Goal: Task Accomplishment & Management: Manage account settings

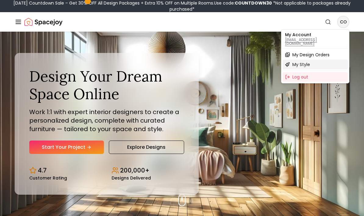
click at [320, 60] on div "My Style" at bounding box center [314, 65] width 65 height 10
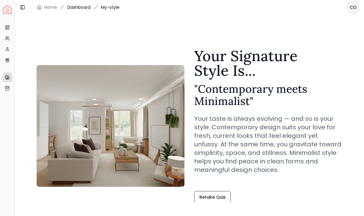
click at [75, 4] on link "Dashboard" at bounding box center [78, 7] width 23 height 6
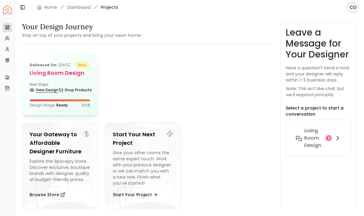
click at [47, 94] on link "View Design" at bounding box center [44, 90] width 29 height 9
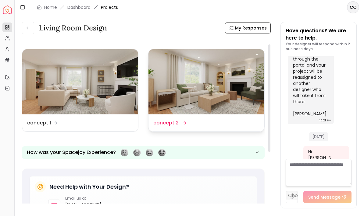
click at [224, 122] on div "Design Name concept 2" at bounding box center [206, 122] width 106 height 7
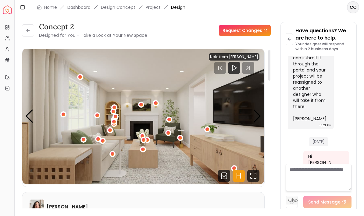
scroll to position [4, 0]
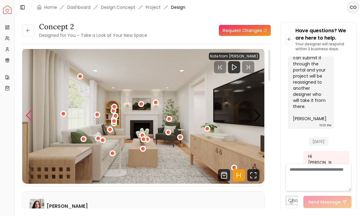
click at [31, 114] on div "Previous slide" at bounding box center [29, 115] width 8 height 13
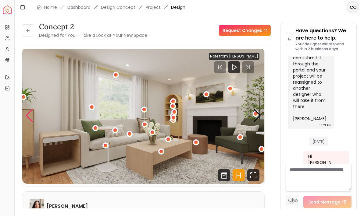
click at [107, 147] on div "1 / 5" at bounding box center [106, 146] width 4 height 4
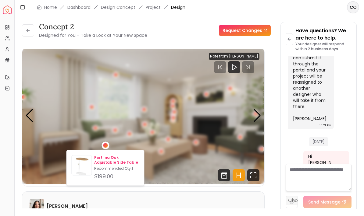
click at [104, 168] on p "Recommended Qty: 1" at bounding box center [116, 168] width 45 height 5
click at [80, 117] on img "1 / 5" at bounding box center [143, 116] width 242 height 136
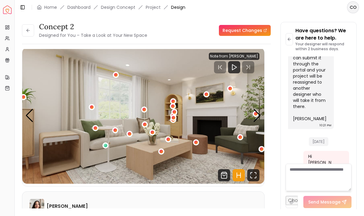
click at [97, 129] on div "1 / 5" at bounding box center [96, 128] width 4 height 4
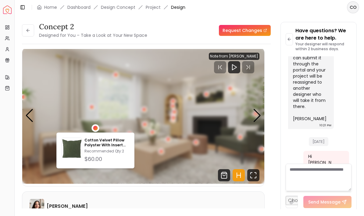
click at [81, 126] on img "1 / 5" at bounding box center [143, 116] width 242 height 136
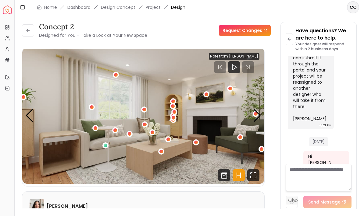
click at [117, 130] on div "1 / 5" at bounding box center [115, 131] width 4 height 4
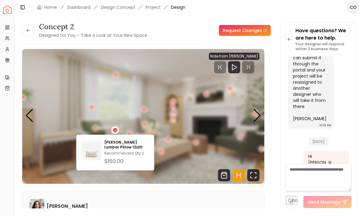
click at [96, 114] on img "1 / 5" at bounding box center [143, 116] width 242 height 136
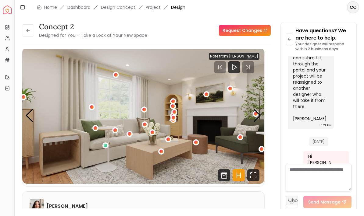
click at [144, 124] on div "1 / 5" at bounding box center [145, 125] width 4 height 4
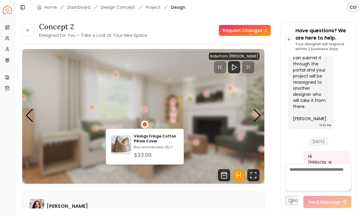
click at [103, 107] on img "1 / 5" at bounding box center [143, 116] width 242 height 136
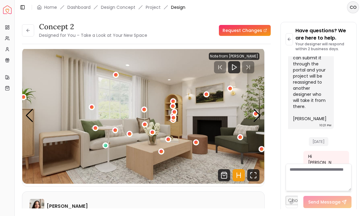
click at [118, 132] on img "1 / 5" at bounding box center [143, 116] width 242 height 136
click at [96, 131] on div "1 / 5" at bounding box center [95, 128] width 6 height 6
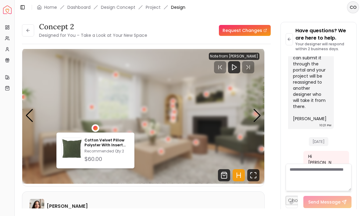
click at [135, 131] on img "1 / 5" at bounding box center [143, 116] width 242 height 136
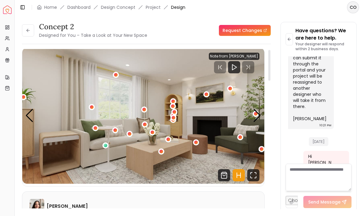
click at [145, 126] on div "1 / 5" at bounding box center [145, 125] width 4 height 4
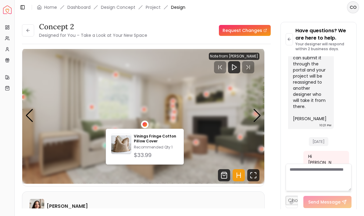
click at [210, 141] on img "1 / 5" at bounding box center [143, 116] width 242 height 136
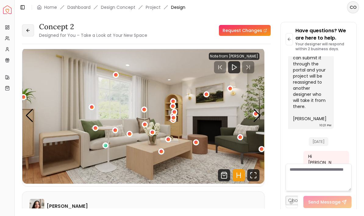
click at [33, 32] on button at bounding box center [28, 30] width 12 height 12
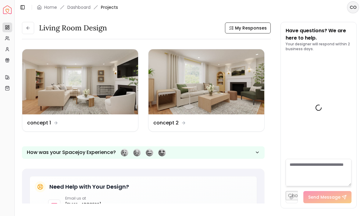
scroll to position [1574, 0]
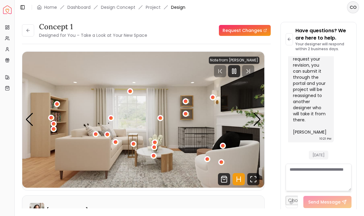
click at [25, 115] on img "1 / 5" at bounding box center [143, 120] width 242 height 136
click at [29, 116] on div "Previous slide" at bounding box center [29, 119] width 8 height 13
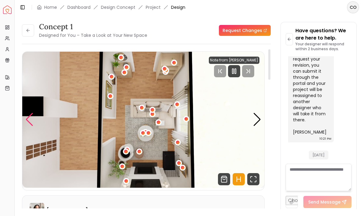
click at [26, 115] on div "Previous slide" at bounding box center [29, 119] width 8 height 13
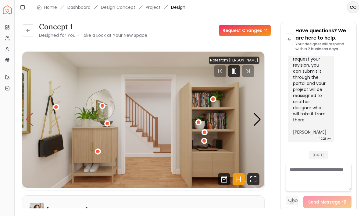
click at [28, 116] on div "Previous slide" at bounding box center [29, 119] width 8 height 13
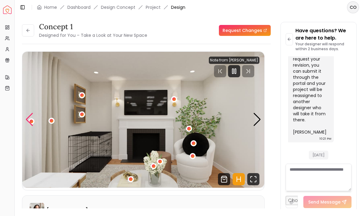
click at [26, 118] on div "Previous slide" at bounding box center [29, 119] width 8 height 13
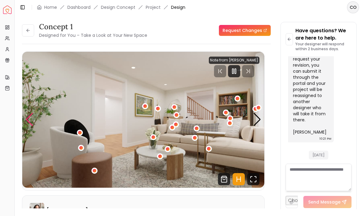
click at [188, 129] on img "2 / 5" at bounding box center [143, 120] width 242 height 136
click at [198, 129] on div "2 / 5" at bounding box center [197, 129] width 4 height 4
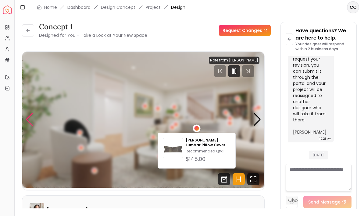
click at [160, 110] on div "2 / 5" at bounding box center [158, 109] width 4 height 4
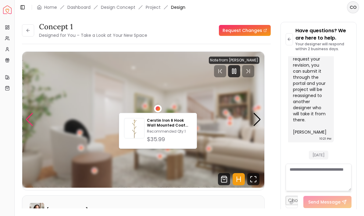
click at [204, 156] on img "2 / 5" at bounding box center [143, 120] width 242 height 136
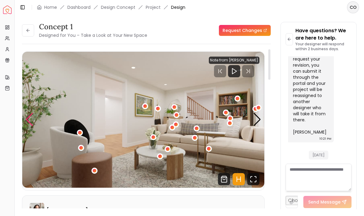
click at [84, 148] on img "2 / 5" at bounding box center [143, 120] width 242 height 136
click at [80, 151] on div "2 / 5" at bounding box center [81, 148] width 6 height 6
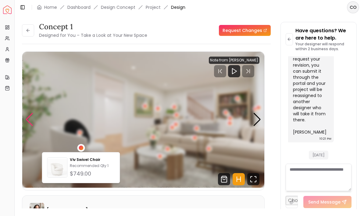
click at [121, 109] on img "2 / 5" at bounding box center [143, 120] width 242 height 136
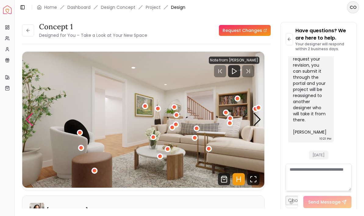
click at [208, 148] on div "2 / 5" at bounding box center [209, 149] width 4 height 4
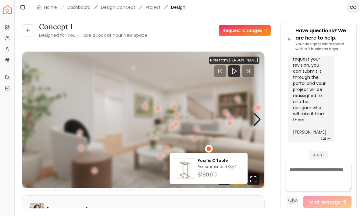
click at [192, 108] on img "2 / 5" at bounding box center [143, 120] width 242 height 136
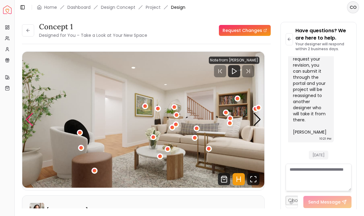
click at [194, 137] on div "2 / 5" at bounding box center [195, 138] width 4 height 4
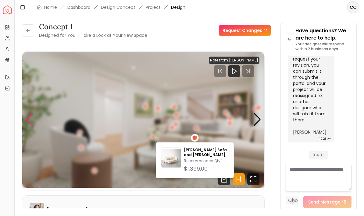
click at [184, 112] on img "2 / 5" at bounding box center [143, 120] width 242 height 136
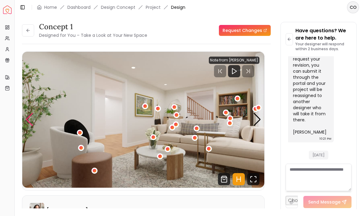
click at [196, 124] on img "2 / 5" at bounding box center [143, 120] width 242 height 136
click at [201, 131] on img "2 / 5" at bounding box center [143, 120] width 242 height 136
click at [202, 129] on img "2 / 5" at bounding box center [143, 120] width 242 height 136
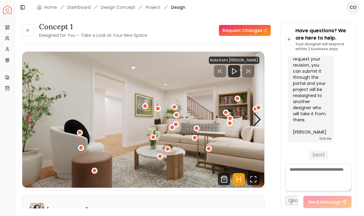
click at [195, 129] on div "2 / 5" at bounding box center [197, 129] width 4 height 4
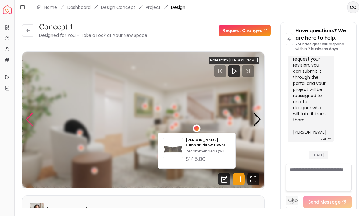
click at [132, 120] on img "2 / 5" at bounding box center [143, 120] width 242 height 136
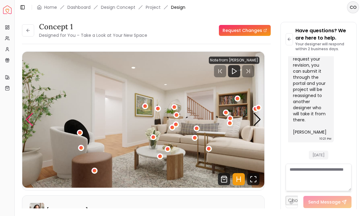
click at [155, 139] on div "2 / 5" at bounding box center [153, 137] width 6 height 6
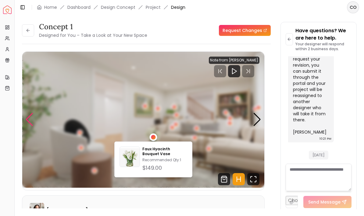
click at [130, 115] on img "2 / 5" at bounding box center [143, 120] width 242 height 136
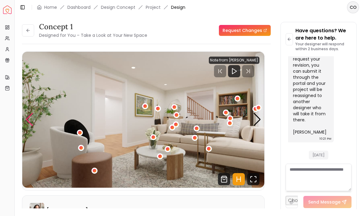
click at [158, 157] on div "2 / 5" at bounding box center [160, 157] width 4 height 4
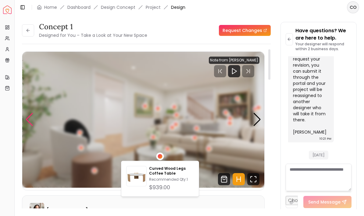
click at [125, 134] on img "2 / 5" at bounding box center [143, 120] width 242 height 136
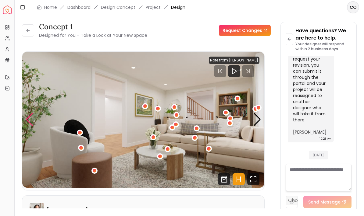
click at [30, 125] on div "Previous slide" at bounding box center [29, 119] width 8 height 13
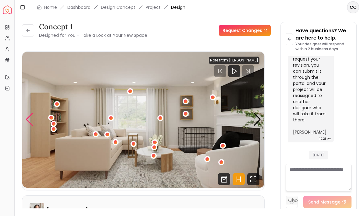
click at [32, 120] on div "Previous slide" at bounding box center [29, 119] width 8 height 13
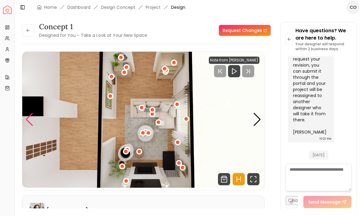
click at [121, 169] on div "5 / 5" at bounding box center [122, 167] width 6 height 6
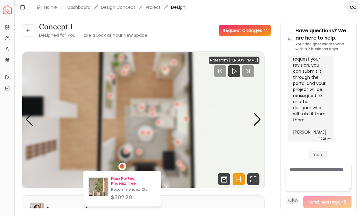
click at [98, 189] on img at bounding box center [99, 188] width 20 height 20
click at [61, 112] on img "5 / 5" at bounding box center [143, 120] width 242 height 136
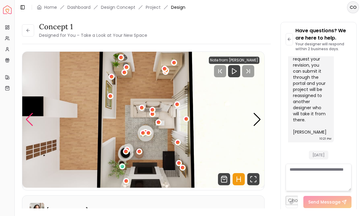
click at [26, 115] on div "Previous slide" at bounding box center [29, 119] width 8 height 13
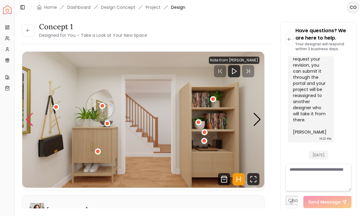
click at [26, 115] on div "Previous slide" at bounding box center [29, 119] width 8 height 13
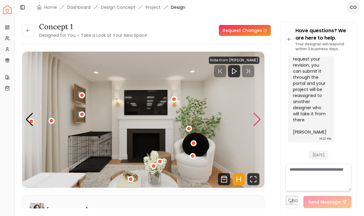
click at [258, 126] on div "Next slide" at bounding box center [257, 119] width 8 height 13
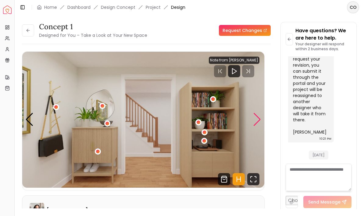
click at [257, 123] on div "Next slide" at bounding box center [257, 119] width 8 height 13
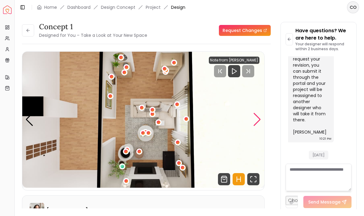
click at [172, 122] on img "5 / 5" at bounding box center [143, 120] width 242 height 136
click at [140, 110] on div "5 / 5" at bounding box center [142, 108] width 6 height 6
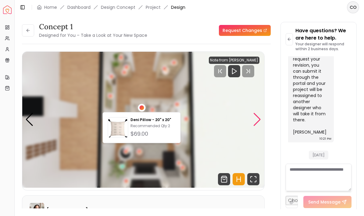
click at [134, 100] on img "5 / 5" at bounding box center [143, 120] width 242 height 136
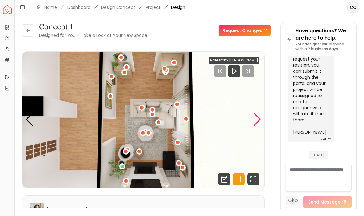
click at [150, 110] on div "5 / 5" at bounding box center [152, 110] width 6 height 6
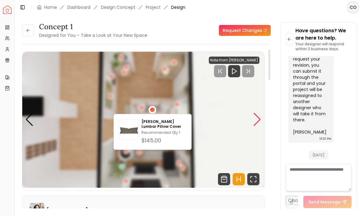
click at [135, 106] on img "5 / 5" at bounding box center [143, 120] width 242 height 136
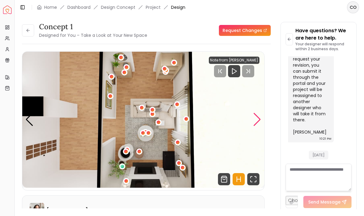
click at [152, 114] on div "5 / 5" at bounding box center [152, 114] width 4 height 4
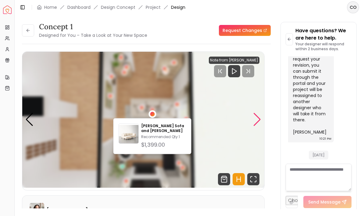
click at [113, 97] on div "5 / 5" at bounding box center [110, 96] width 6 height 6
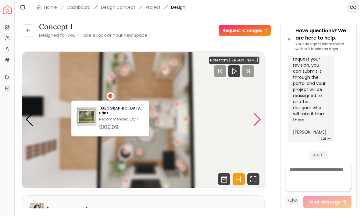
click at [213, 137] on img "5 / 5" at bounding box center [143, 120] width 242 height 136
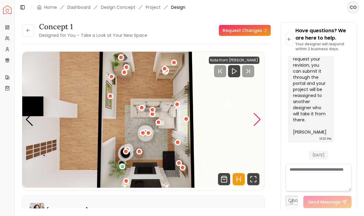
click at [151, 114] on div "5 / 5" at bounding box center [152, 114] width 4 height 4
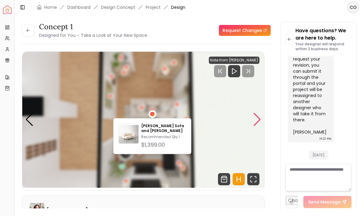
click at [216, 102] on img "5 / 5" at bounding box center [143, 120] width 242 height 136
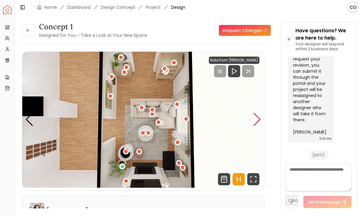
click at [258, 122] on div "Next slide" at bounding box center [257, 119] width 8 height 13
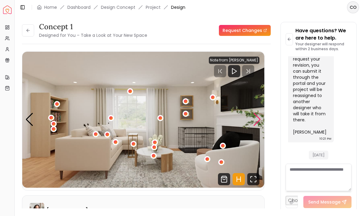
click at [153, 161] on img "1 / 5" at bounding box center [143, 120] width 242 height 136
click at [154, 158] on div "1 / 5" at bounding box center [154, 156] width 4 height 4
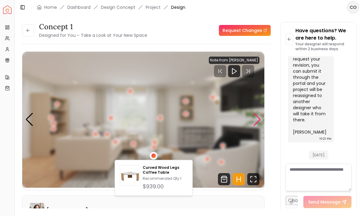
click at [213, 148] on img "1 / 5" at bounding box center [143, 120] width 242 height 136
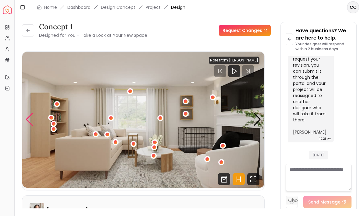
click at [30, 121] on div "Previous slide" at bounding box center [29, 119] width 8 height 13
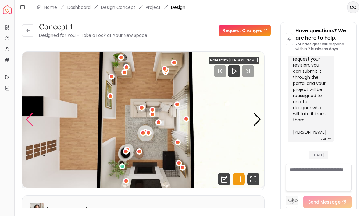
click at [30, 122] on div "Previous slide" at bounding box center [29, 119] width 8 height 13
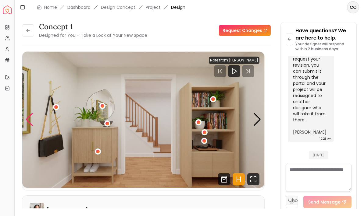
click at [28, 123] on div "Previous slide" at bounding box center [29, 119] width 8 height 13
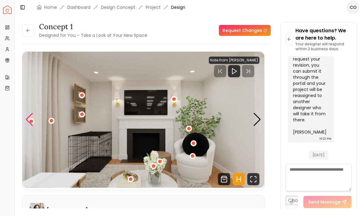
click at [30, 124] on div "Previous slide" at bounding box center [29, 119] width 8 height 13
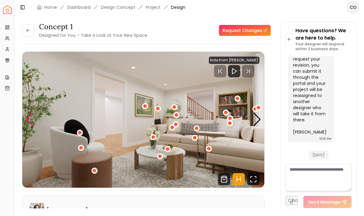
click at [31, 124] on div "Previous slide" at bounding box center [29, 119] width 8 height 13
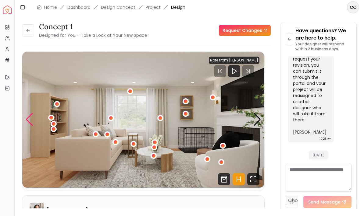
click at [28, 122] on div "Previous slide" at bounding box center [29, 119] width 8 height 13
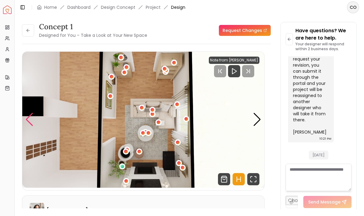
click at [27, 122] on div "Previous slide" at bounding box center [29, 119] width 8 height 13
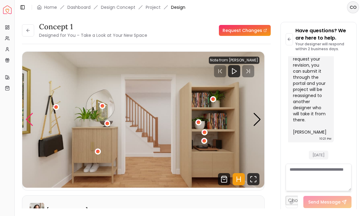
click at [31, 121] on div "Previous slide" at bounding box center [29, 119] width 8 height 13
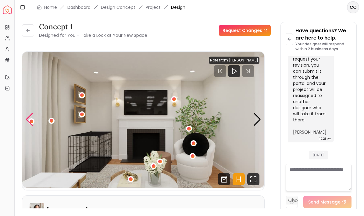
click at [35, 121] on img "3 / 5" at bounding box center [143, 120] width 242 height 136
click at [30, 119] on div "Previous slide" at bounding box center [29, 119] width 8 height 13
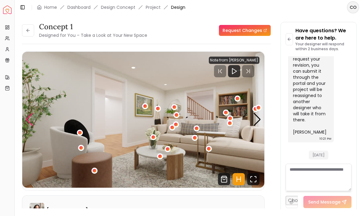
click at [31, 119] on div "Previous slide" at bounding box center [29, 119] width 8 height 13
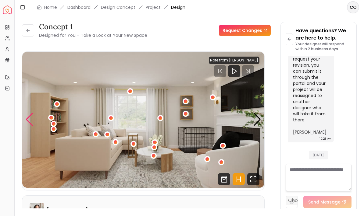
click at [27, 122] on div "Previous slide" at bounding box center [29, 119] width 8 height 13
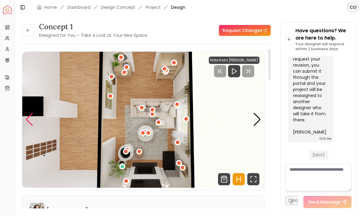
click at [31, 123] on div "Previous slide" at bounding box center [29, 119] width 8 height 13
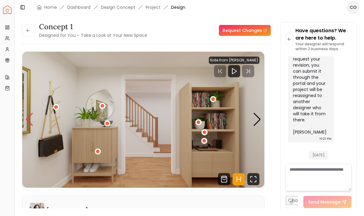
click at [27, 122] on div "Previous slide" at bounding box center [29, 119] width 8 height 13
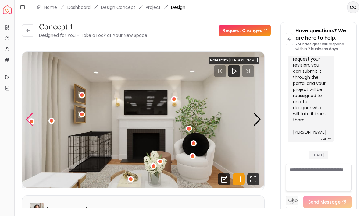
click at [29, 122] on div "Previous slide" at bounding box center [29, 119] width 8 height 13
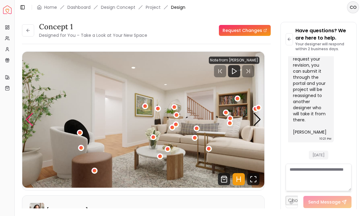
click at [148, 108] on img "2 / 5" at bounding box center [143, 120] width 242 height 136
click at [145, 108] on div "2 / 5" at bounding box center [145, 106] width 4 height 4
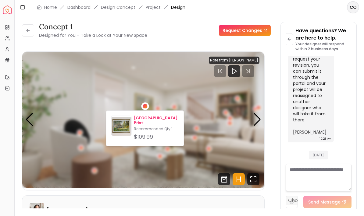
click at [119, 129] on img at bounding box center [121, 127] width 20 height 20
click at [95, 94] on img "2 / 5" at bounding box center [143, 120] width 242 height 136
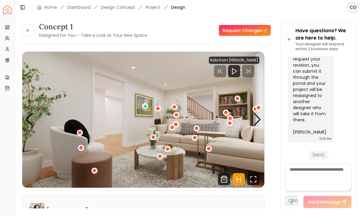
click at [193, 139] on div "2 / 5" at bounding box center [195, 138] width 4 height 4
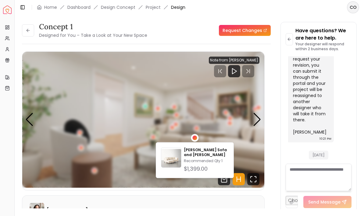
click at [197, 124] on img "2 / 5" at bounding box center [143, 120] width 242 height 136
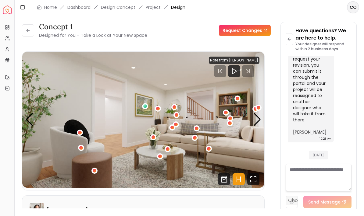
click at [211, 152] on button "2 / 5" at bounding box center [209, 149] width 6 height 6
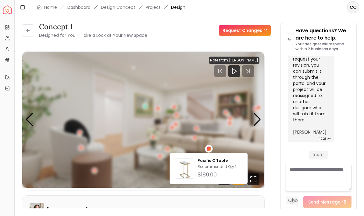
click at [99, 126] on img "2 / 5" at bounding box center [143, 120] width 242 height 136
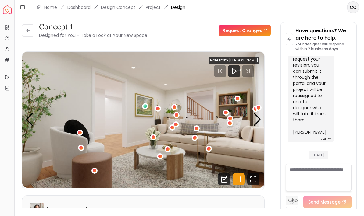
click at [252, 118] on img "2 / 5" at bounding box center [143, 120] width 242 height 136
click at [257, 122] on div "Next slide" at bounding box center [257, 119] width 8 height 13
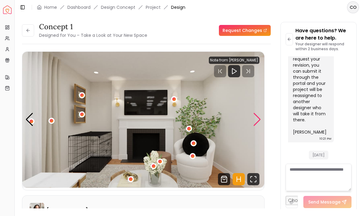
click at [176, 99] on div "3 / 5" at bounding box center [174, 99] width 6 height 6
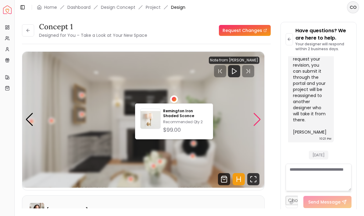
click at [119, 90] on img "3 / 5" at bounding box center [143, 120] width 242 height 136
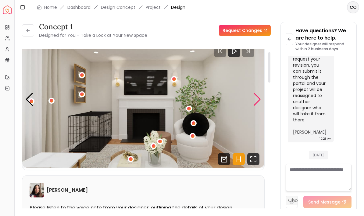
scroll to position [22, 0]
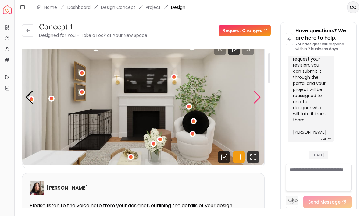
click at [82, 90] on div "3 / 5" at bounding box center [82, 92] width 4 height 4
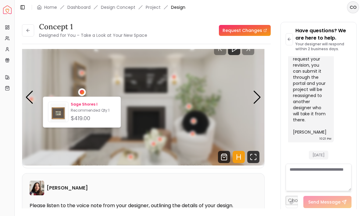
click at [59, 113] on img at bounding box center [58, 114] width 20 height 20
click at [41, 151] on img "3 / 5" at bounding box center [143, 98] width 242 height 136
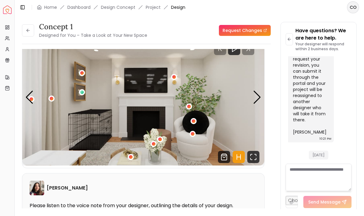
click at [160, 141] on div "3 / 5" at bounding box center [160, 140] width 4 height 4
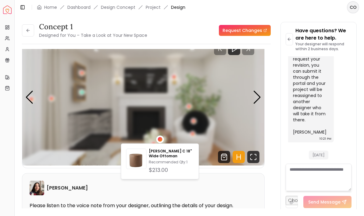
click at [126, 126] on img "3 / 5" at bounding box center [143, 98] width 242 height 136
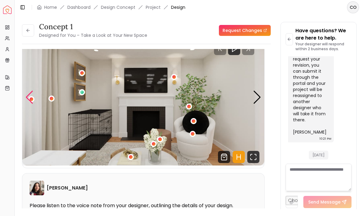
click at [28, 98] on div "Previous slide" at bounding box center [29, 97] width 8 height 13
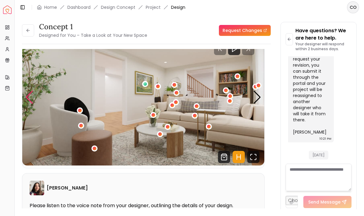
click at [35, 106] on img "2 / 5" at bounding box center [143, 98] width 242 height 136
click at [36, 101] on img "2 / 5" at bounding box center [143, 98] width 242 height 136
click at [35, 102] on img "2 / 5" at bounding box center [143, 98] width 242 height 136
click at [256, 100] on div "Next slide" at bounding box center [257, 97] width 8 height 13
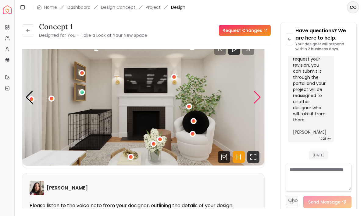
click at [258, 103] on div "Next slide" at bounding box center [257, 97] width 8 height 13
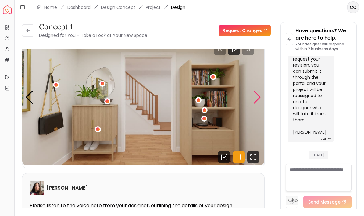
click at [259, 104] on div "Next slide" at bounding box center [257, 97] width 8 height 13
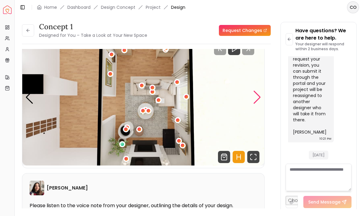
click at [256, 101] on div "Next slide" at bounding box center [257, 97] width 8 height 13
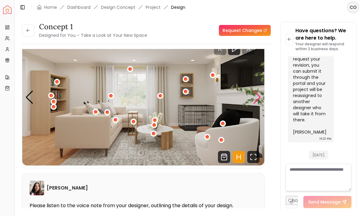
click at [153, 134] on div "1 / 5" at bounding box center [154, 134] width 4 height 4
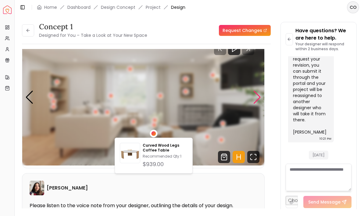
click at [90, 140] on img "1 / 5" at bounding box center [143, 98] width 242 height 136
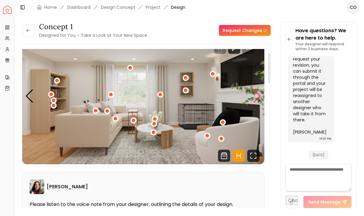
scroll to position [22, 0]
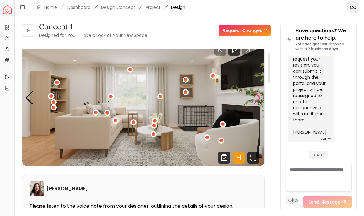
click at [150, 136] on img "1 / 5" at bounding box center [143, 98] width 242 height 136
click at [154, 137] on div "1 / 5" at bounding box center [153, 134] width 6 height 6
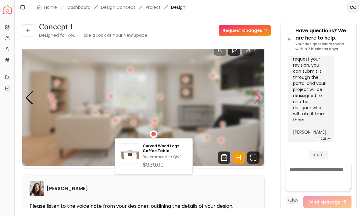
click at [153, 126] on div "1 / 5" at bounding box center [154, 126] width 4 height 4
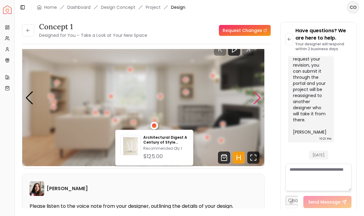
click at [153, 120] on div "1 / 5" at bounding box center [155, 121] width 4 height 4
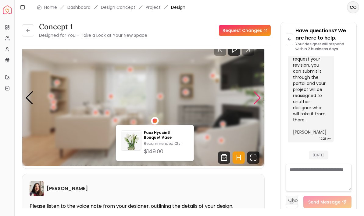
click at [143, 116] on img "1 / 5" at bounding box center [143, 98] width 242 height 136
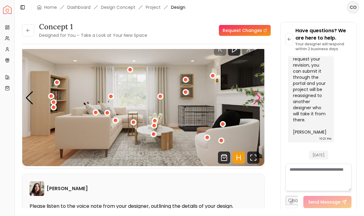
click at [133, 122] on div "1 / 5" at bounding box center [134, 123] width 4 height 4
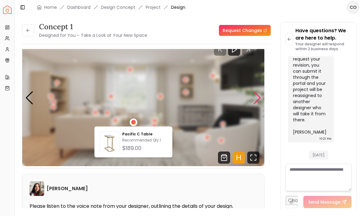
click at [67, 136] on img "1 / 5" at bounding box center [143, 98] width 242 height 136
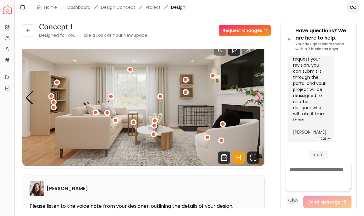
click at [132, 127] on img "1 / 5" at bounding box center [143, 98] width 242 height 136
click at [135, 125] on div "1 / 5" at bounding box center [133, 122] width 6 height 6
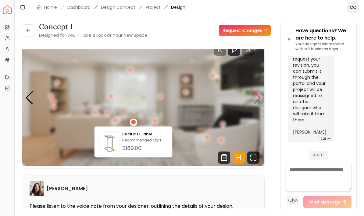
click at [77, 133] on img "1 / 5" at bounding box center [143, 98] width 242 height 136
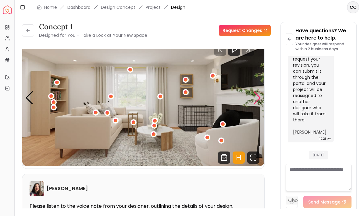
click at [58, 85] on div "1 / 5" at bounding box center [57, 82] width 6 height 6
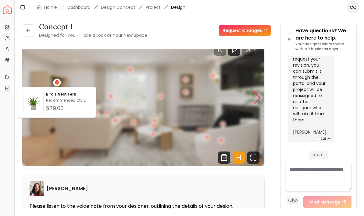
click at [30, 77] on img "1 / 5" at bounding box center [143, 98] width 242 height 136
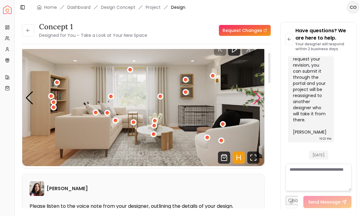
click at [48, 95] on div "1 / 5" at bounding box center [51, 96] width 6 height 6
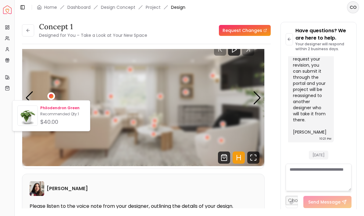
click at [43, 123] on div "$40.00" at bounding box center [62, 122] width 45 height 9
click at [52, 88] on img "1 / 5" at bounding box center [143, 98] width 242 height 136
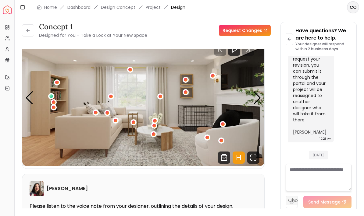
click at [53, 104] on div "1 / 5" at bounding box center [54, 103] width 4 height 4
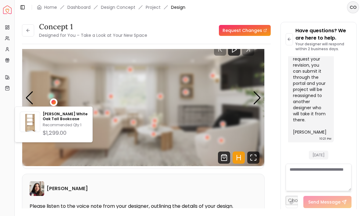
click at [52, 82] on img "1 / 5" at bounding box center [143, 98] width 242 height 136
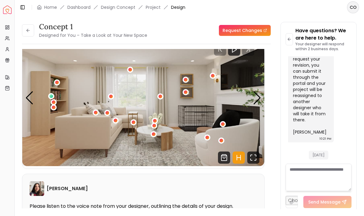
click at [56, 82] on div "1 / 5" at bounding box center [57, 83] width 4 height 4
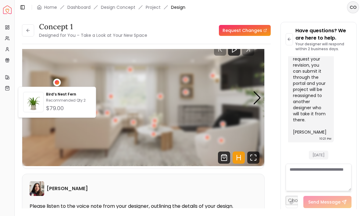
click at [48, 73] on img "1 / 5" at bounding box center [143, 98] width 242 height 136
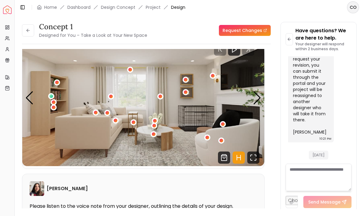
click at [55, 103] on div "1 / 5" at bounding box center [54, 103] width 4 height 4
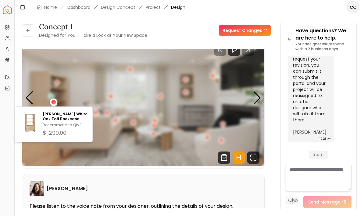
click at [36, 88] on img "1 / 5" at bounding box center [143, 98] width 242 height 136
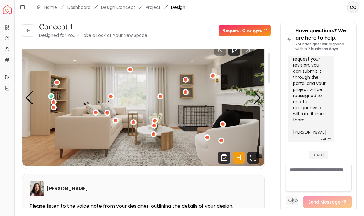
click at [52, 105] on div "1 / 5" at bounding box center [54, 102] width 6 height 6
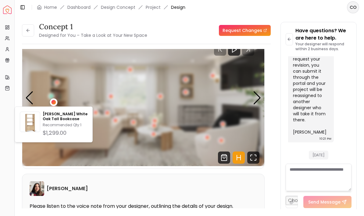
click at [39, 89] on img "1 / 5" at bounding box center [143, 98] width 242 height 136
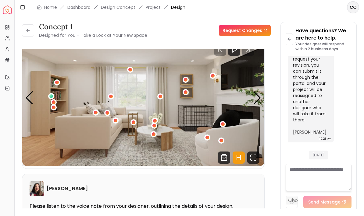
click at [54, 110] on div "1 / 5" at bounding box center [54, 107] width 6 height 6
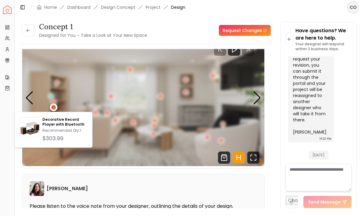
click at [39, 84] on img "1 / 5" at bounding box center [143, 98] width 242 height 136
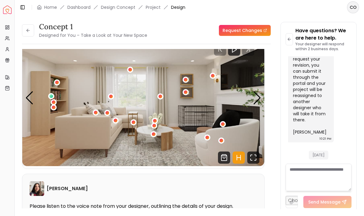
click at [55, 110] on div "1 / 5" at bounding box center [54, 107] width 6 height 6
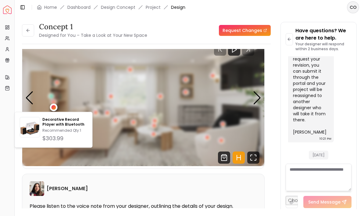
click at [41, 95] on img "1 / 5" at bounding box center [143, 98] width 242 height 136
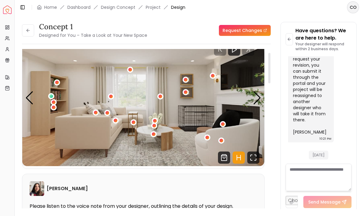
click at [51, 101] on button "1 / 5" at bounding box center [54, 102] width 6 height 6
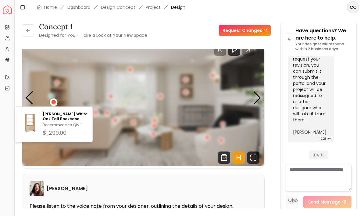
click at [115, 158] on img "1 / 5" at bounding box center [143, 98] width 242 height 136
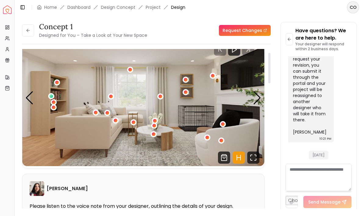
click at [25, 98] on img "1 / 5" at bounding box center [143, 98] width 242 height 136
click at [30, 103] on div "Previous slide" at bounding box center [29, 97] width 8 height 13
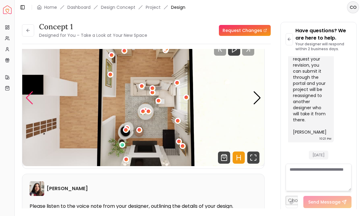
click at [28, 97] on div "Previous slide" at bounding box center [29, 97] width 8 height 13
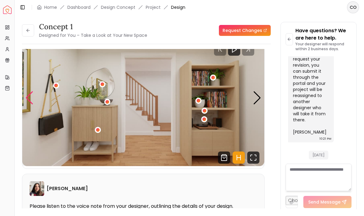
click at [97, 132] on div "4 / 5" at bounding box center [98, 130] width 4 height 4
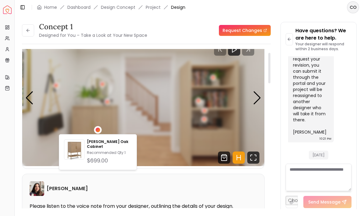
click at [195, 184] on div "[PERSON_NAME]" at bounding box center [143, 189] width 227 height 15
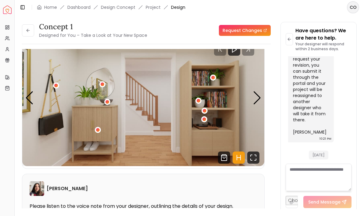
click at [108, 101] on div "4 / 5" at bounding box center [107, 102] width 4 height 4
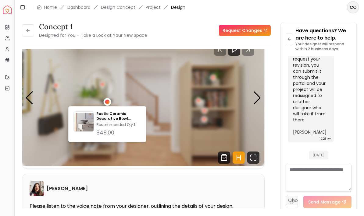
click at [164, 141] on img "4 / 5" at bounding box center [143, 98] width 242 height 136
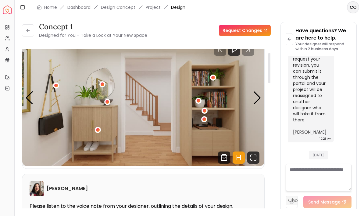
click at [83, 100] on img "4 / 5" at bounding box center [143, 98] width 242 height 136
click at [103, 86] on div "4 / 5" at bounding box center [103, 85] width 4 height 4
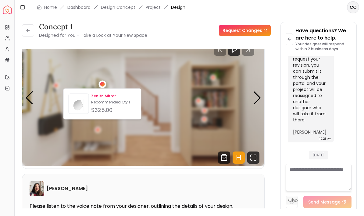
click at [104, 110] on div "$325.00" at bounding box center [113, 110] width 45 height 9
click at [162, 137] on img "4 / 5" at bounding box center [143, 98] width 242 height 136
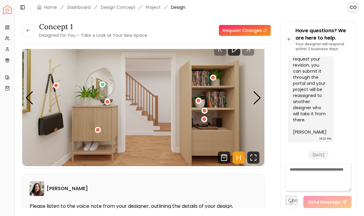
click at [60, 87] on img "4 / 5" at bounding box center [143, 98] width 242 height 136
click at [58, 86] on div "4 / 5" at bounding box center [56, 86] width 4 height 4
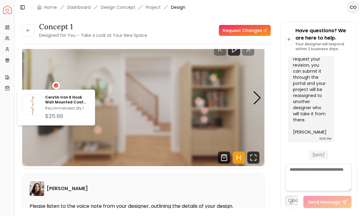
click at [143, 132] on img "4 / 5" at bounding box center [143, 98] width 242 height 136
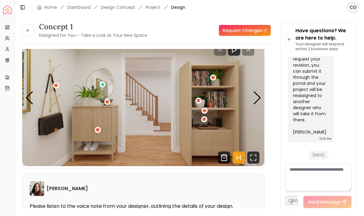
click at [35, 104] on img "4 / 5" at bounding box center [143, 98] width 242 height 136
click at [34, 101] on img "4 / 5" at bounding box center [143, 98] width 242 height 136
click at [30, 100] on div "Previous slide" at bounding box center [29, 97] width 8 height 13
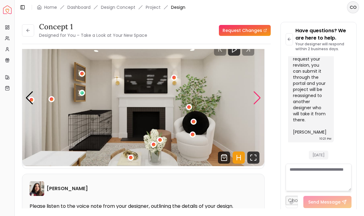
click at [255, 102] on div "Next slide" at bounding box center [257, 97] width 8 height 13
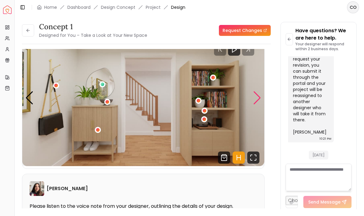
click at [257, 104] on div "Next slide" at bounding box center [257, 97] width 8 height 13
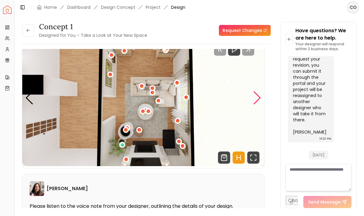
click at [253, 105] on img "5 / 5" at bounding box center [143, 98] width 242 height 136
click at [256, 104] on div "Next slide" at bounding box center [257, 97] width 8 height 13
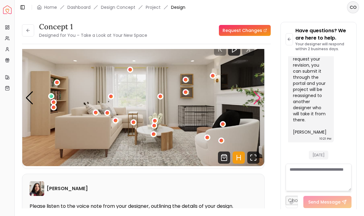
click at [255, 102] on div "Next slide" at bounding box center [257, 97] width 8 height 13
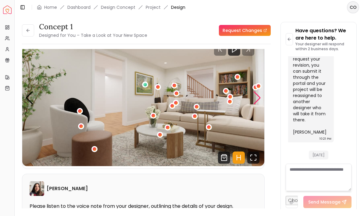
click at [147, 82] on div "2 / 5" at bounding box center [145, 85] width 6 height 6
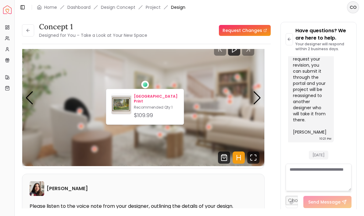
click at [123, 104] on img at bounding box center [121, 106] width 20 height 20
click at [112, 71] on img "2 / 5" at bounding box center [143, 98] width 242 height 136
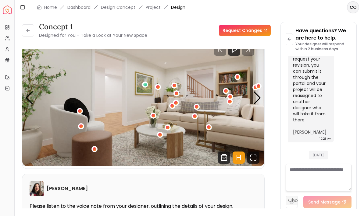
click at [132, 158] on img "2 / 5" at bounding box center [143, 98] width 242 height 136
click at [133, 150] on img "2 / 5" at bounding box center [143, 98] width 242 height 136
click at [252, 101] on img "2 / 5" at bounding box center [143, 98] width 242 height 136
click at [256, 101] on div "Next slide" at bounding box center [257, 97] width 8 height 13
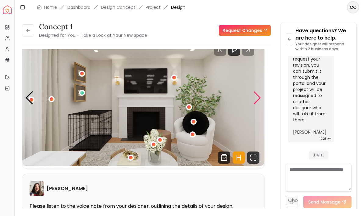
click at [251, 101] on img "3 / 5" at bounding box center [143, 98] width 242 height 136
click at [257, 98] on div "Next slide" at bounding box center [257, 97] width 8 height 13
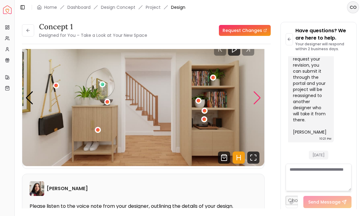
click at [253, 99] on div "Next slide" at bounding box center [257, 97] width 8 height 13
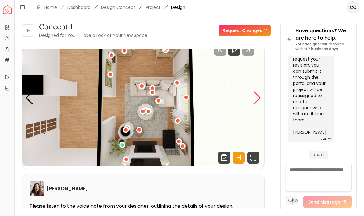
click at [256, 94] on div "Next slide" at bounding box center [257, 97] width 8 height 13
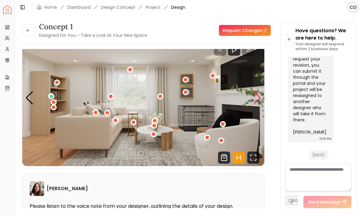
click at [160, 152] on img "1 / 5" at bounding box center [143, 98] width 242 height 136
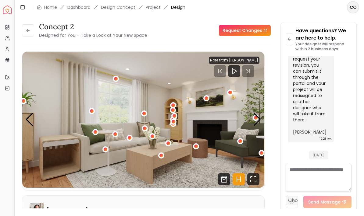
click at [238, 143] on div "1 / 5" at bounding box center [240, 141] width 6 height 6
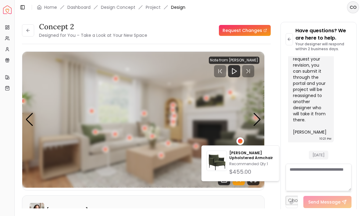
click at [214, 123] on img "1 / 5" at bounding box center [143, 120] width 242 height 136
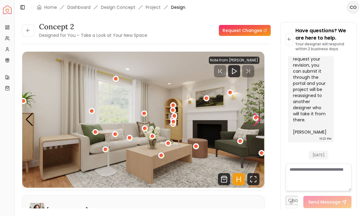
click at [254, 123] on div "Next slide" at bounding box center [257, 119] width 8 height 13
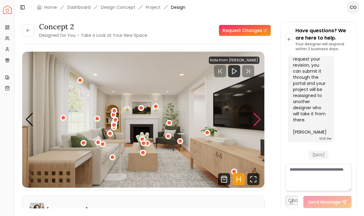
click at [113, 159] on div "2 / 5" at bounding box center [113, 158] width 4 height 4
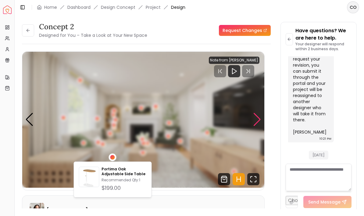
click at [76, 149] on img "2 / 5" at bounding box center [143, 120] width 242 height 136
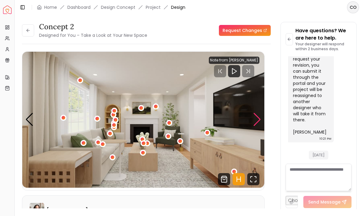
click at [82, 141] on div "2 / 5" at bounding box center [84, 143] width 4 height 4
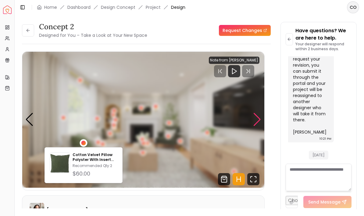
click at [83, 127] on img "2 / 5" at bounding box center [143, 120] width 242 height 136
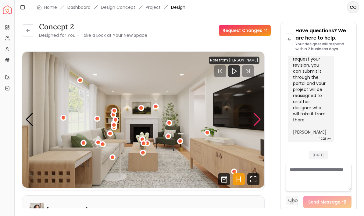
click at [103, 144] on div "2 / 5" at bounding box center [103, 145] width 4 height 4
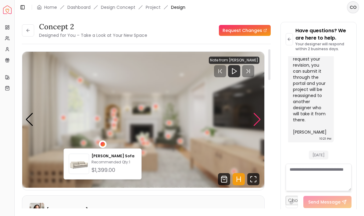
click at [85, 106] on img "2 / 5" at bounding box center [143, 120] width 242 height 136
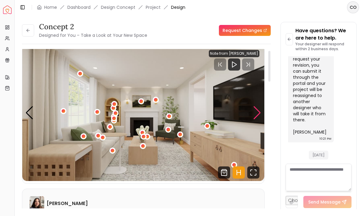
scroll to position [5, 0]
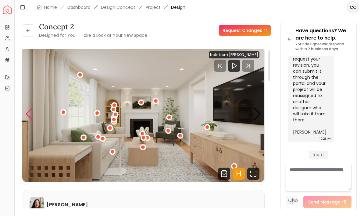
click at [27, 118] on div "Previous slide" at bounding box center [29, 114] width 8 height 13
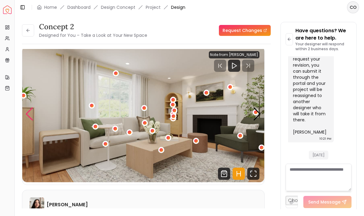
click at [30, 116] on div "Previous slide" at bounding box center [29, 114] width 8 height 13
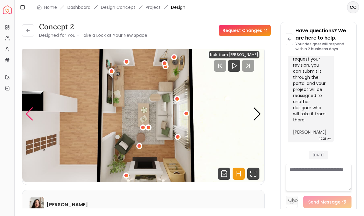
click at [29, 111] on div "Previous slide" at bounding box center [29, 114] width 8 height 13
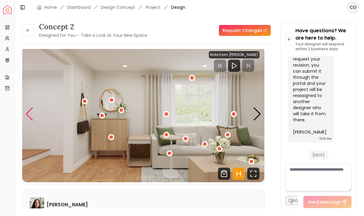
click at [33, 112] on div "Previous slide" at bounding box center [29, 114] width 8 height 13
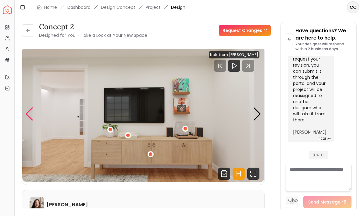
click at [32, 119] on div "Previous slide" at bounding box center [29, 114] width 8 height 13
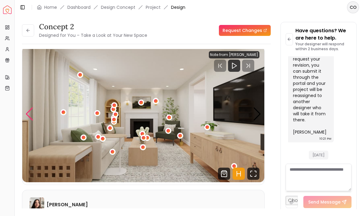
click at [100, 137] on div "2 / 5" at bounding box center [98, 137] width 6 height 6
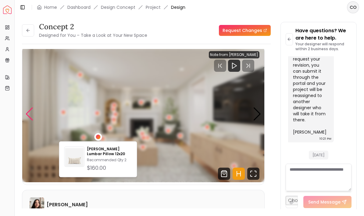
click at [100, 121] on img "2 / 5" at bounding box center [143, 114] width 242 height 136
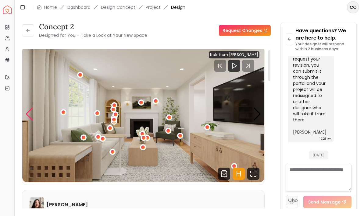
click at [110, 151] on div "2 / 5" at bounding box center [112, 152] width 6 height 6
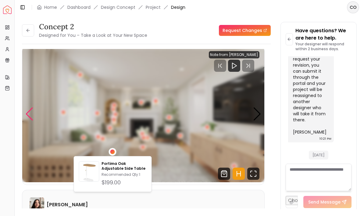
click at [85, 122] on img "2 / 5" at bounding box center [143, 114] width 242 height 136
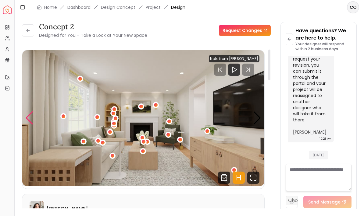
scroll to position [2, 0]
click at [182, 144] on img "2 / 5" at bounding box center [143, 118] width 242 height 136
click at [180, 140] on div "2 / 5" at bounding box center [180, 140] width 4 height 4
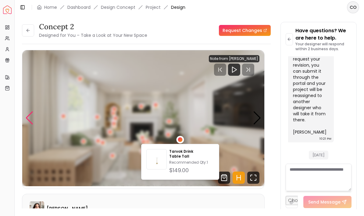
click at [182, 101] on img "2 / 5" at bounding box center [143, 118] width 242 height 136
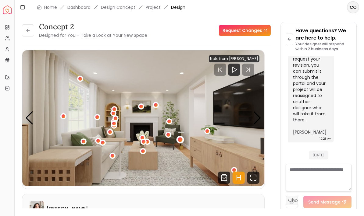
click at [181, 142] on div "2 / 5" at bounding box center [180, 140] width 8 height 8
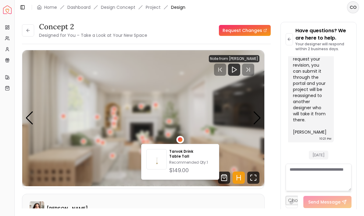
click at [125, 127] on img "2 / 5" at bounding box center [143, 118] width 242 height 136
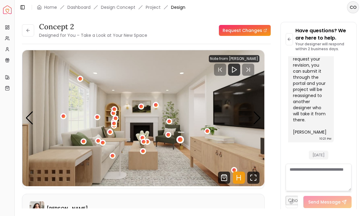
click at [184, 142] on img "2 / 5" at bounding box center [143, 118] width 242 height 136
click at [181, 139] on div "2 / 5" at bounding box center [180, 139] width 5 height 5
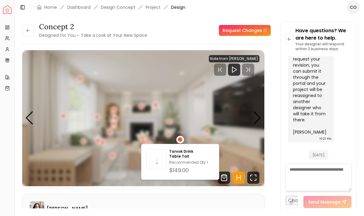
click at [144, 122] on img "2 / 5" at bounding box center [143, 118] width 242 height 136
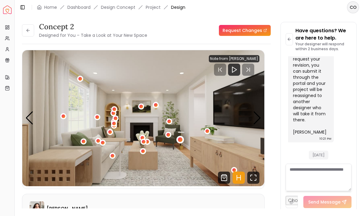
click at [179, 139] on div "2 / 5" at bounding box center [180, 139] width 5 height 5
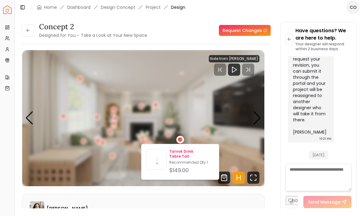
click at [161, 161] on img at bounding box center [156, 161] width 20 height 20
click at [171, 34] on div "concept 2 Designed for You – Take a Look at Your New Space Request Changes" at bounding box center [146, 30] width 249 height 17
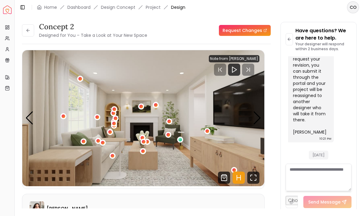
click at [169, 136] on div "2 / 5" at bounding box center [168, 135] width 4 height 4
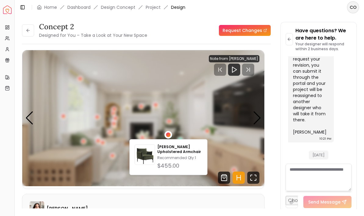
click at [145, 112] on img "2 / 5" at bounding box center [143, 118] width 242 height 136
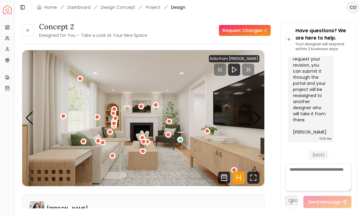
click at [157, 104] on div "2 / 5" at bounding box center [156, 105] width 4 height 4
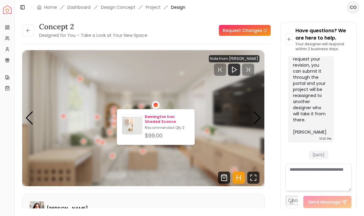
click at [141, 125] on img at bounding box center [132, 126] width 20 height 20
click at [133, 79] on img "2 / 5" at bounding box center [143, 118] width 242 height 136
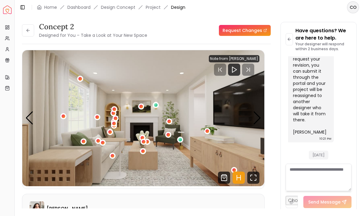
click at [111, 155] on div "2 / 5" at bounding box center [113, 156] width 4 height 4
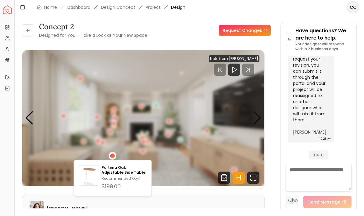
click at [109, 116] on img "2 / 5" at bounding box center [143, 118] width 242 height 136
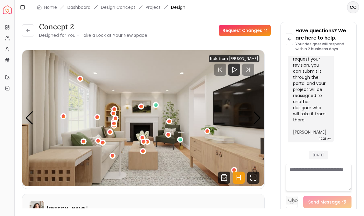
click at [27, 119] on div "Previous slide" at bounding box center [29, 117] width 8 height 13
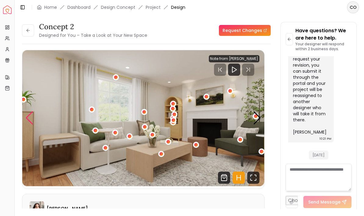
click at [29, 119] on div "Previous slide" at bounding box center [29, 117] width 8 height 13
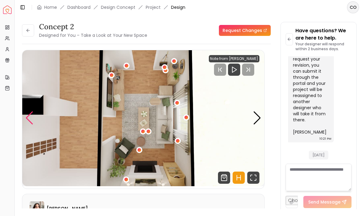
click at [172, 73] on img "5 / 5" at bounding box center [143, 118] width 242 height 136
click at [167, 76] on img "5 / 5" at bounding box center [143, 118] width 242 height 136
click at [164, 73] on div "5 / 5" at bounding box center [165, 70] width 6 height 6
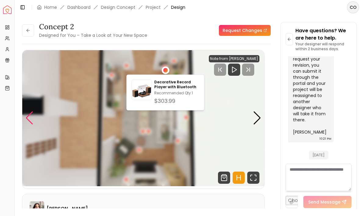
click at [176, 68] on img "5 / 5" at bounding box center [143, 118] width 242 height 136
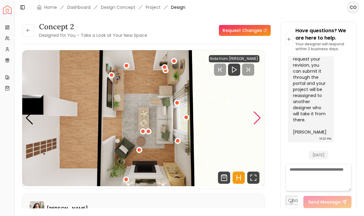
click at [253, 115] on div "Next slide" at bounding box center [257, 117] width 8 height 13
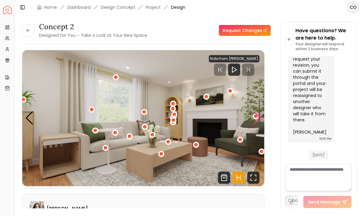
click at [253, 118] on div "Next slide" at bounding box center [257, 117] width 8 height 13
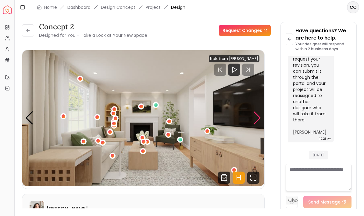
click at [252, 119] on img "2 / 5" at bounding box center [143, 118] width 242 height 136
click at [253, 117] on div "Next slide" at bounding box center [257, 117] width 8 height 13
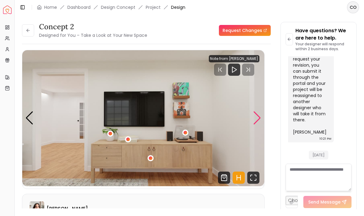
click at [251, 118] on img "3 / 5" at bounding box center [143, 118] width 242 height 136
click at [254, 121] on div "Next slide" at bounding box center [257, 117] width 8 height 13
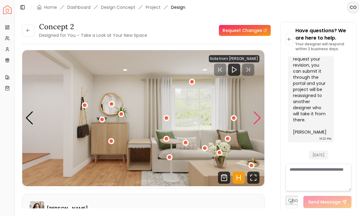
click at [111, 143] on div "4 / 5" at bounding box center [111, 141] width 4 height 4
